Goal: Find specific page/section: Find specific page/section

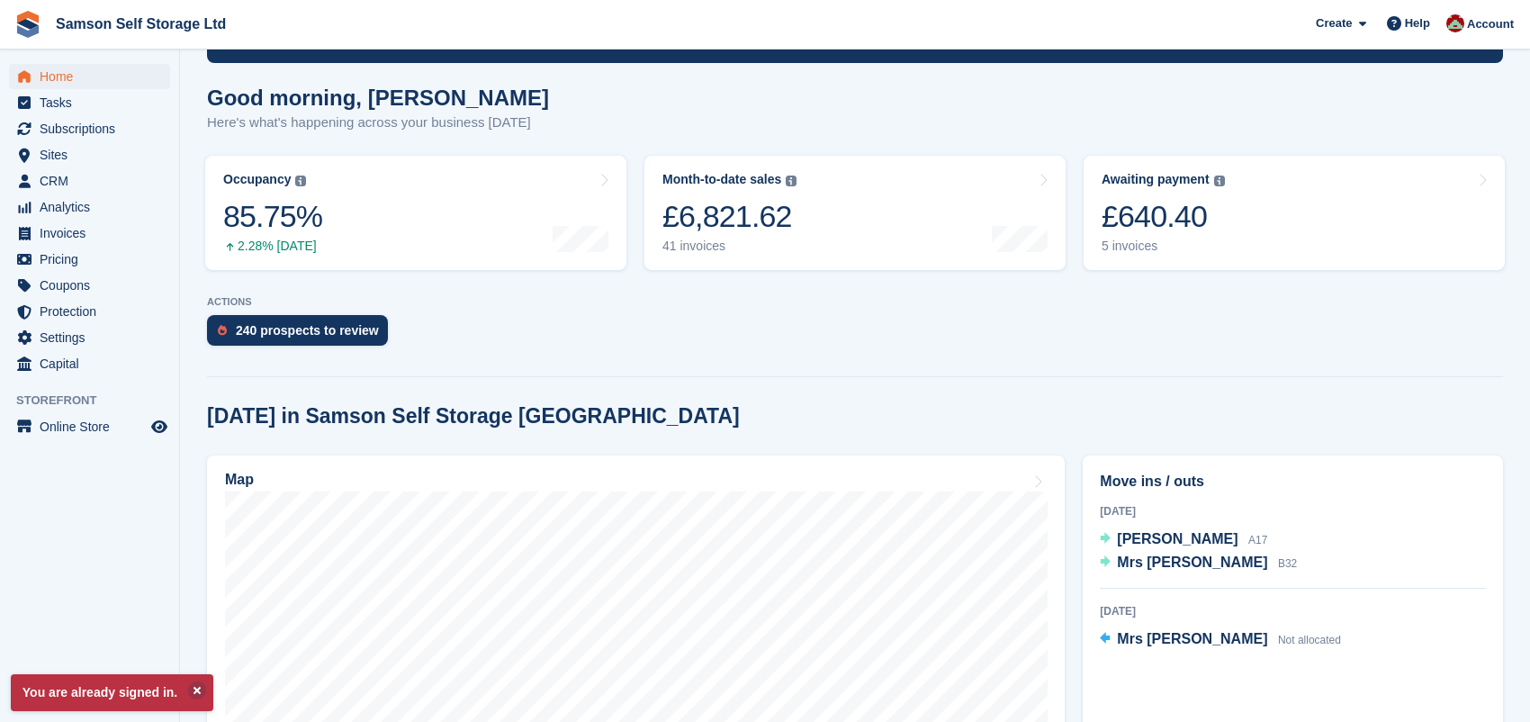
scroll to position [143, 0]
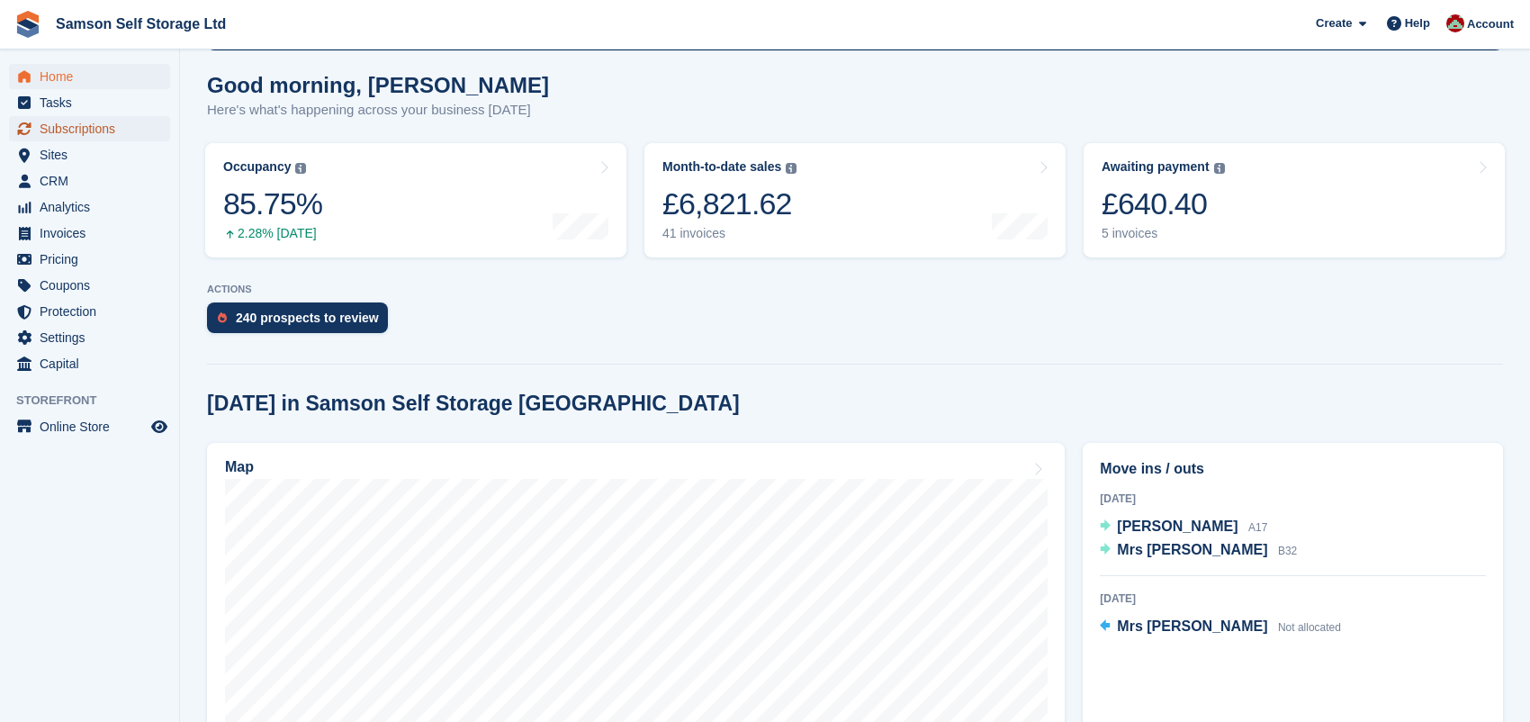
click at [109, 129] on span "Subscriptions" at bounding box center [94, 128] width 108 height 25
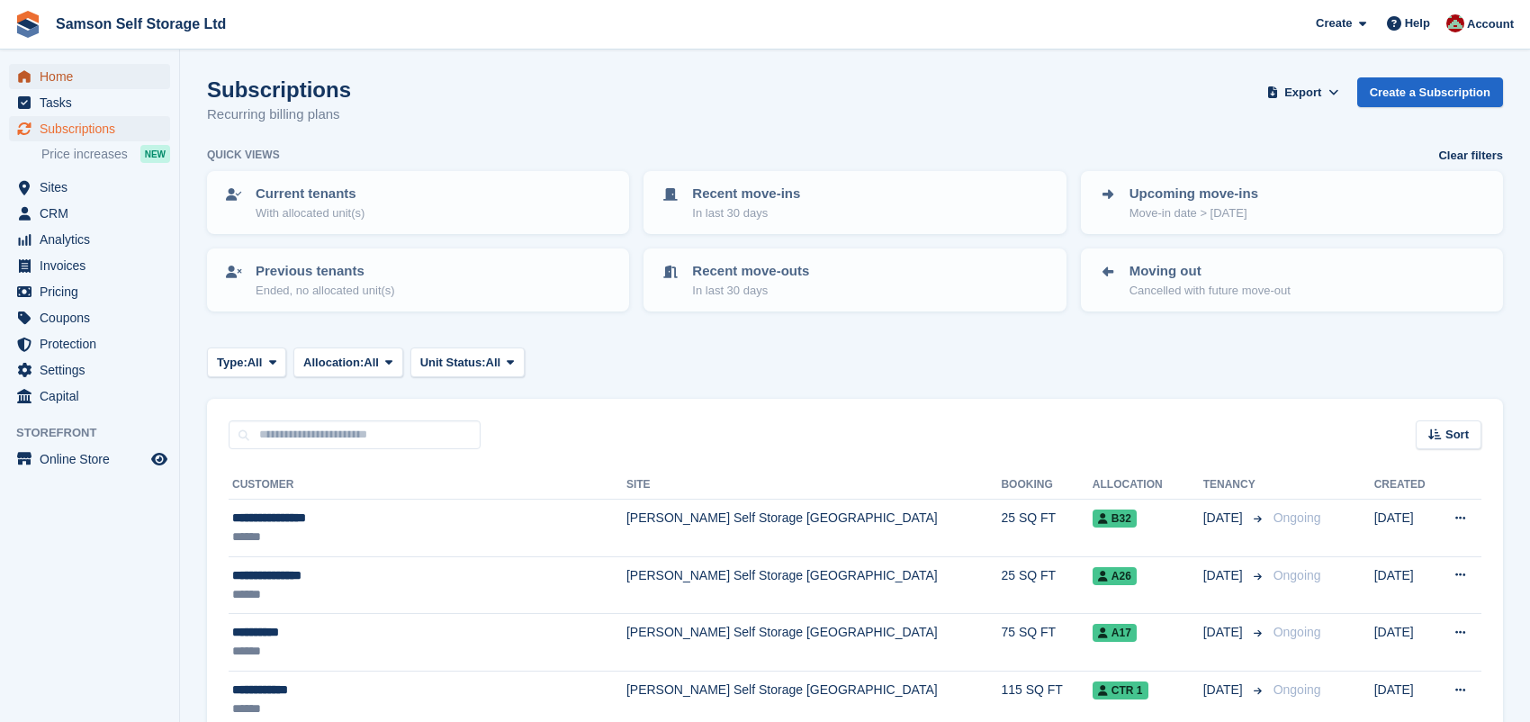
click at [49, 75] on span "Home" at bounding box center [94, 76] width 108 height 25
